Goal: Navigation & Orientation: Find specific page/section

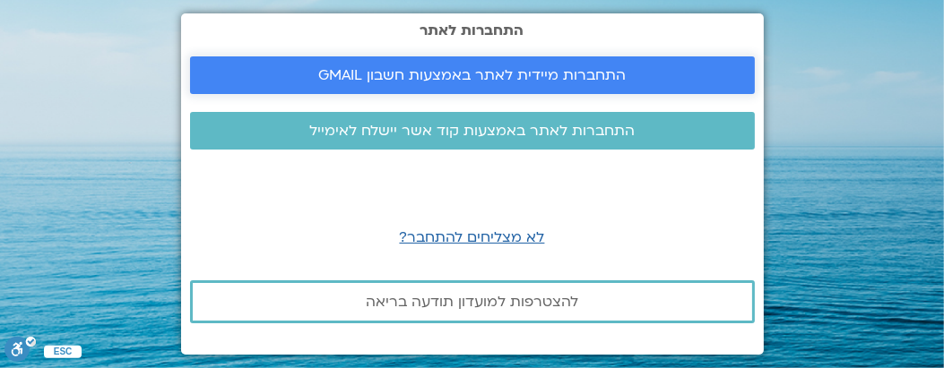
click at [323, 73] on span "התחברות מיידית לאתר באמצעות חשבון GMAIL" at bounding box center [471, 75] width 307 height 16
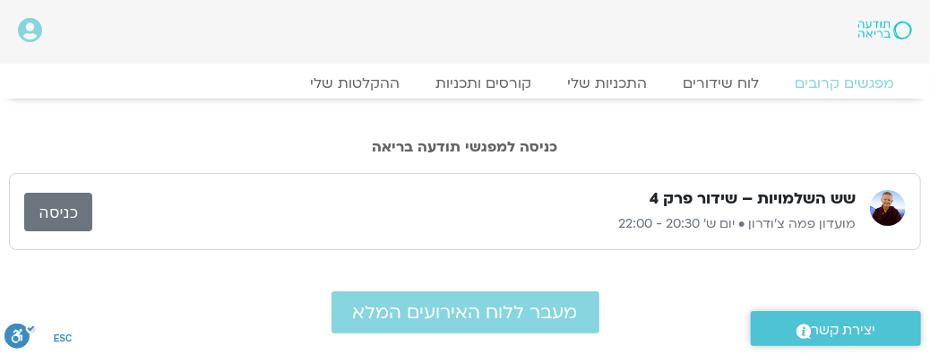
click at [60, 210] on link "כניסה" at bounding box center [58, 212] width 68 height 39
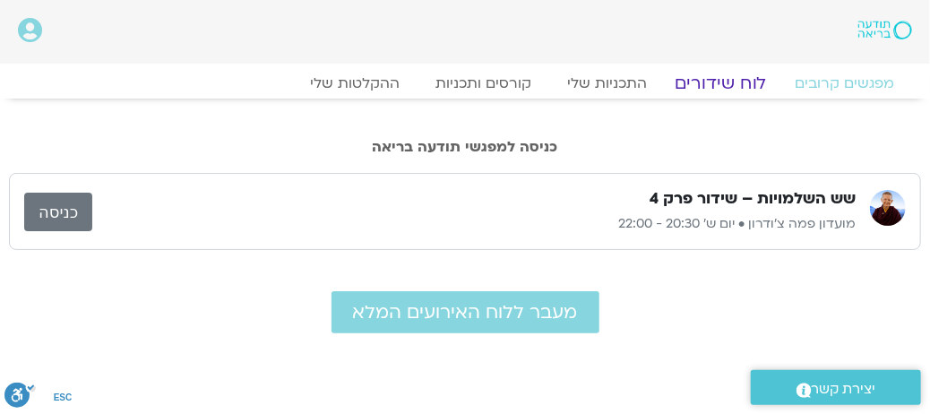
click at [715, 79] on link "לוח שידורים" at bounding box center [721, 84] width 134 height 22
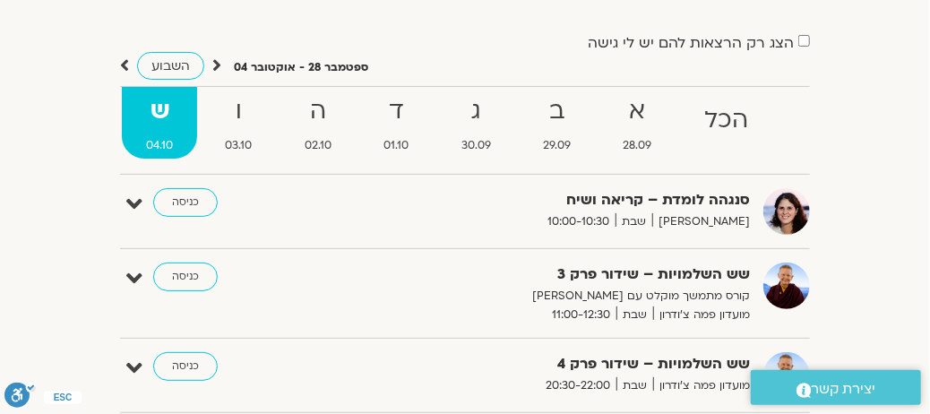
scroll to position [90, 0]
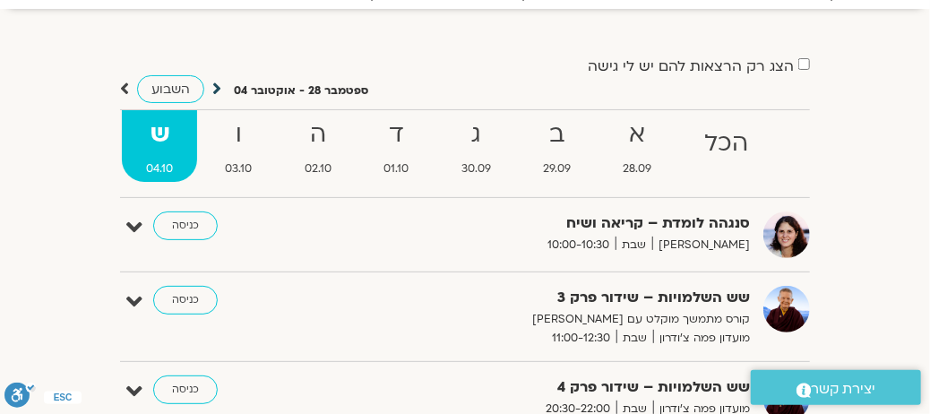
click at [213, 87] on icon at bounding box center [216, 89] width 9 height 18
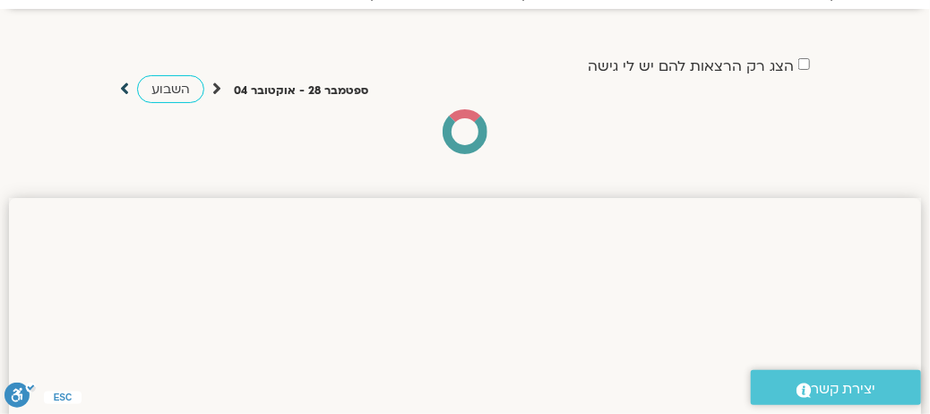
click at [123, 89] on icon at bounding box center [124, 89] width 9 height 18
click at [155, 82] on span "השבוע" at bounding box center [170, 89] width 39 height 17
click at [125, 86] on icon at bounding box center [124, 89] width 9 height 18
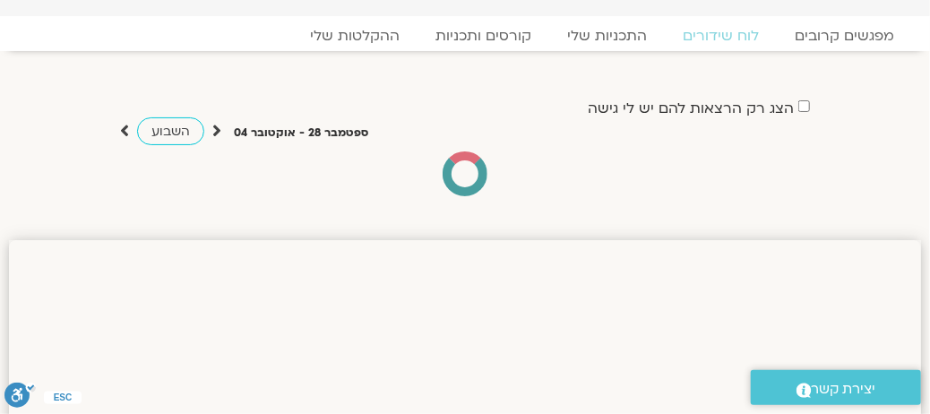
scroll to position [0, 0]
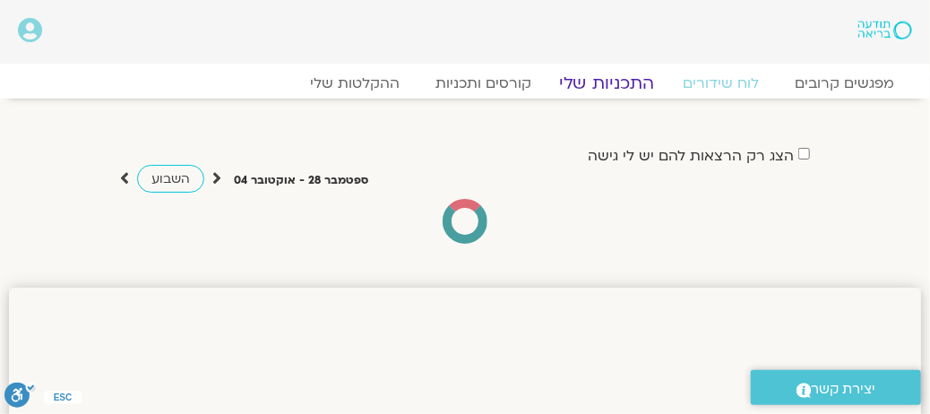
click at [608, 77] on link "התכניות שלי" at bounding box center [607, 84] width 139 height 22
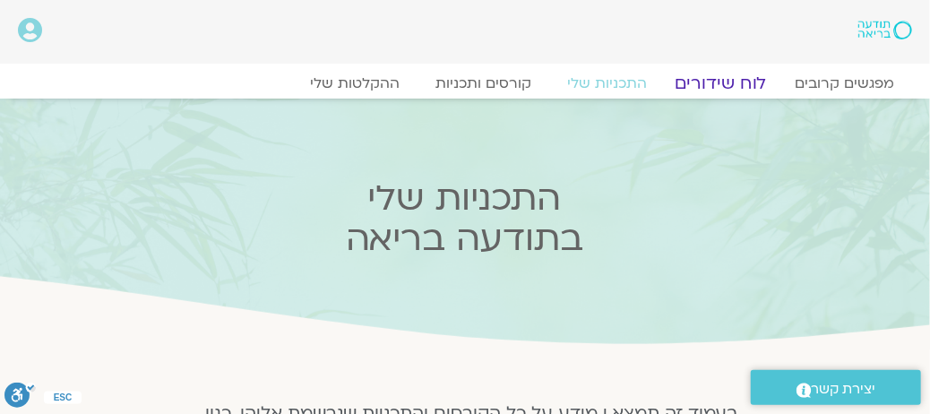
click at [717, 80] on link "לוח שידורים" at bounding box center [721, 84] width 134 height 22
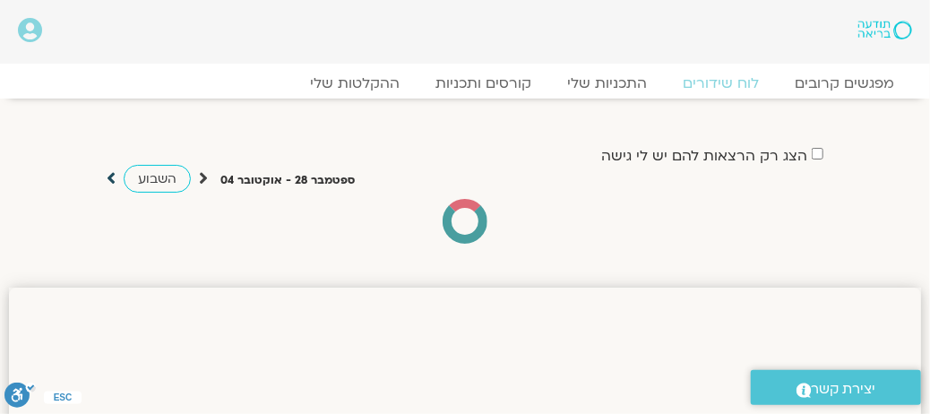
click at [109, 176] on icon at bounding box center [111, 178] width 9 height 18
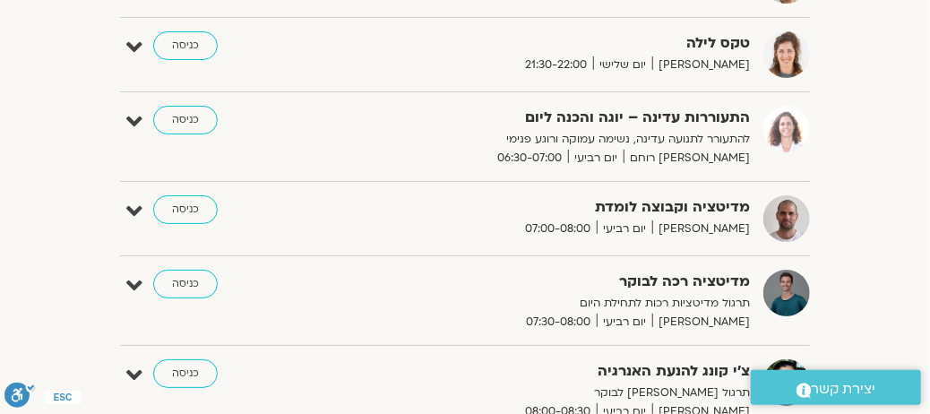
scroll to position [3853, 0]
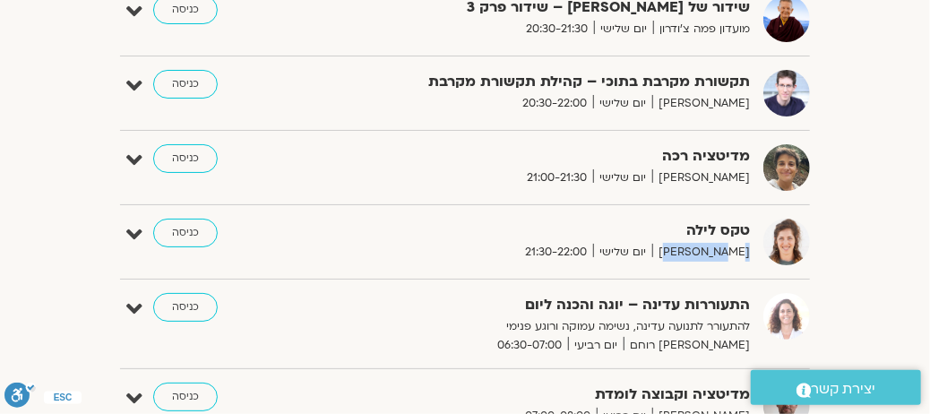
drag, startPoint x: 687, startPoint y: 208, endPoint x: 696, endPoint y: 236, distance: 29.2
click at [696, 236] on div "טקס לילה אמילי גליק יום שלישי 21:30-22:00" at bounding box center [562, 240] width 394 height 43
copy div "טקס לילה אמילי גליק"
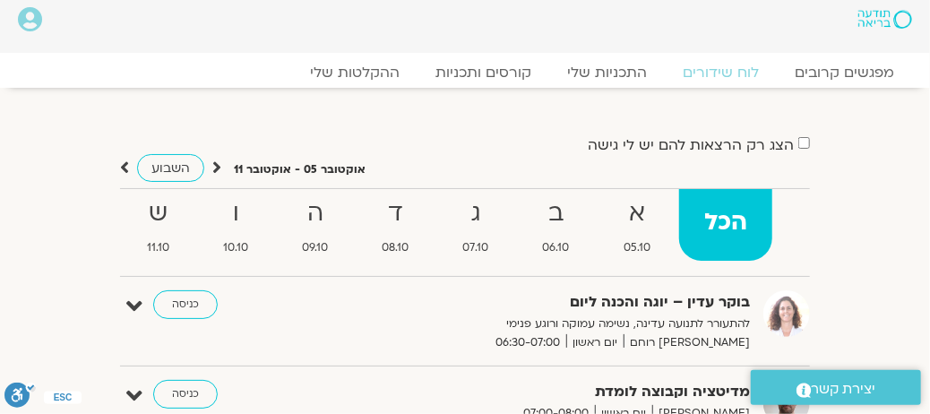
scroll to position [0, 0]
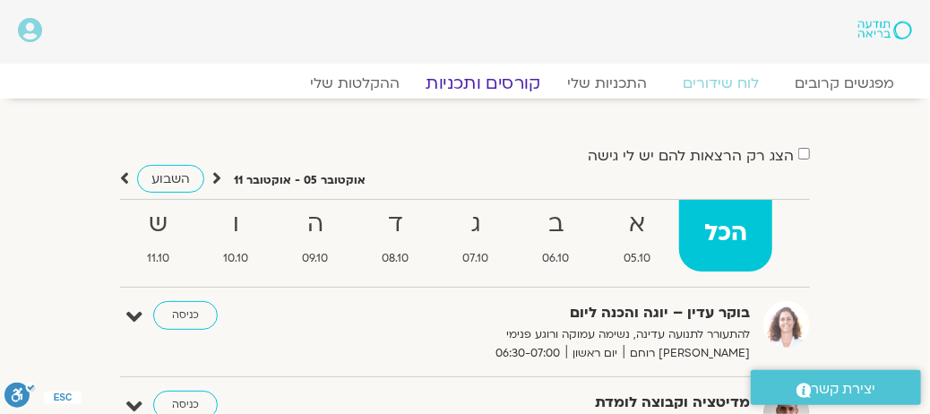
click at [496, 76] on link "קורסים ותכניות" at bounding box center [483, 84] width 158 height 22
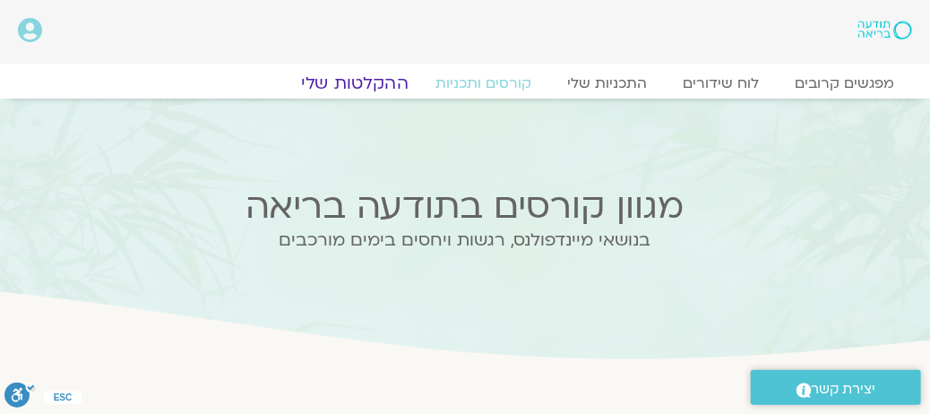
click at [370, 84] on link "ההקלטות שלי" at bounding box center [355, 84] width 151 height 22
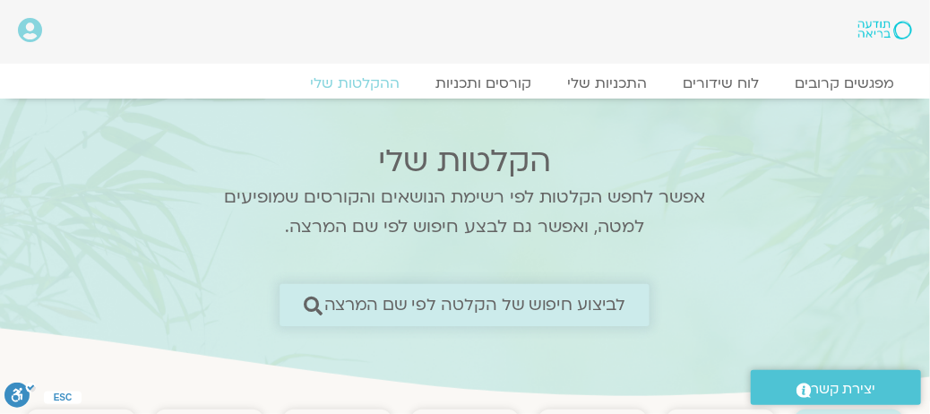
click at [394, 306] on span "לביצוע חיפוש של הקלטה לפי שם המרצה" at bounding box center [475, 305] width 302 height 19
click at [315, 306] on icon at bounding box center [313, 305] width 19 height 19
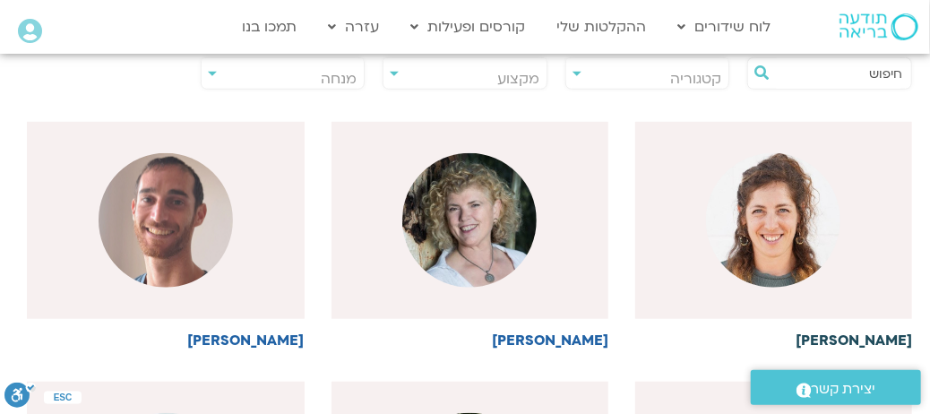
scroll to position [538, 0]
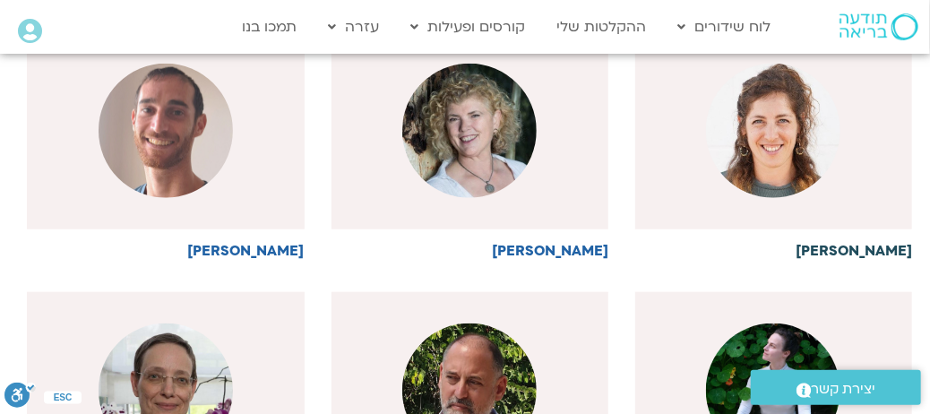
click at [771, 184] on img at bounding box center [773, 131] width 134 height 134
